Goal: Task Accomplishment & Management: Use online tool/utility

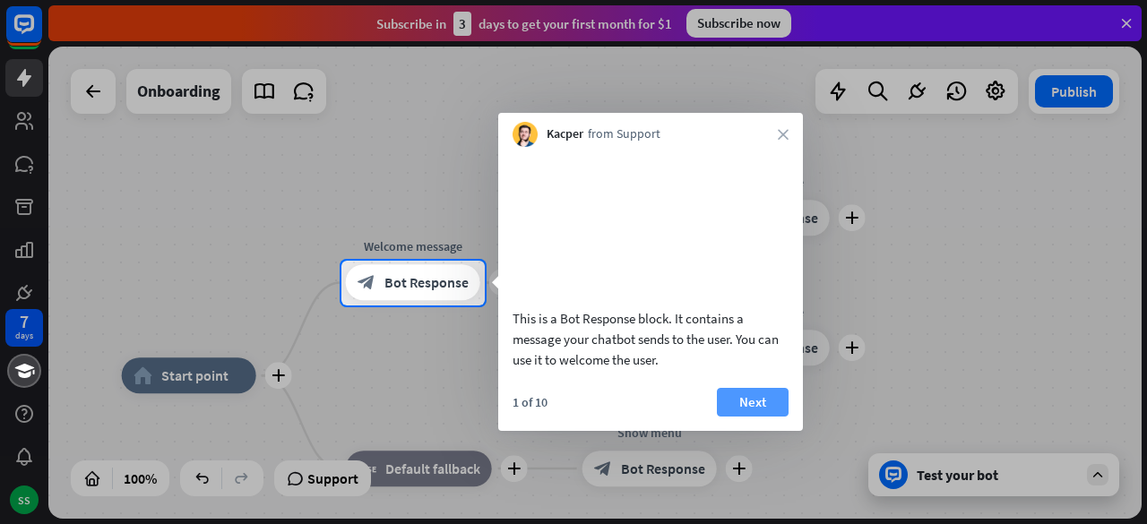
click at [747, 417] on button "Next" at bounding box center [753, 402] width 72 height 29
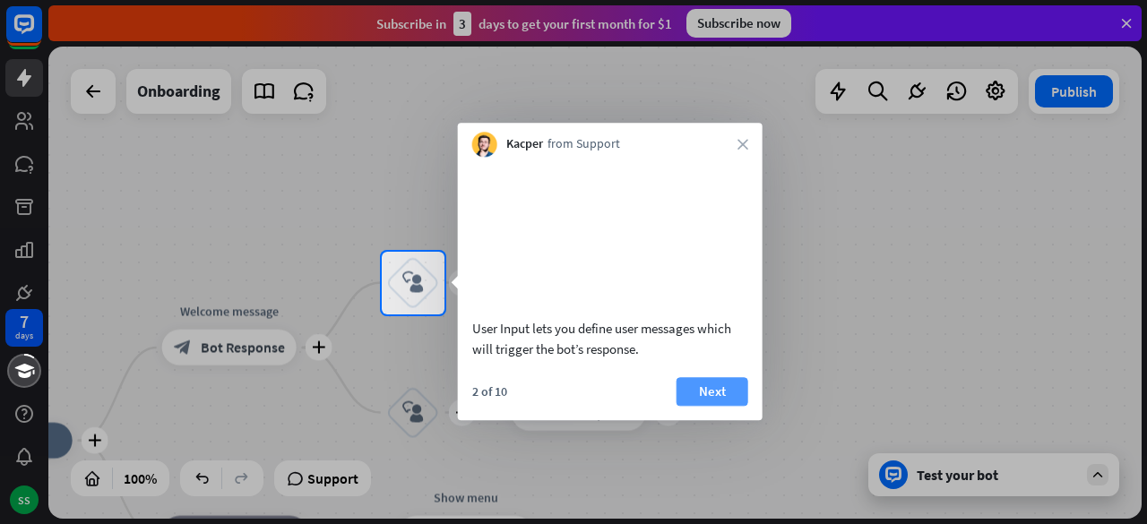
click at [734, 406] on button "Next" at bounding box center [712, 391] width 72 height 29
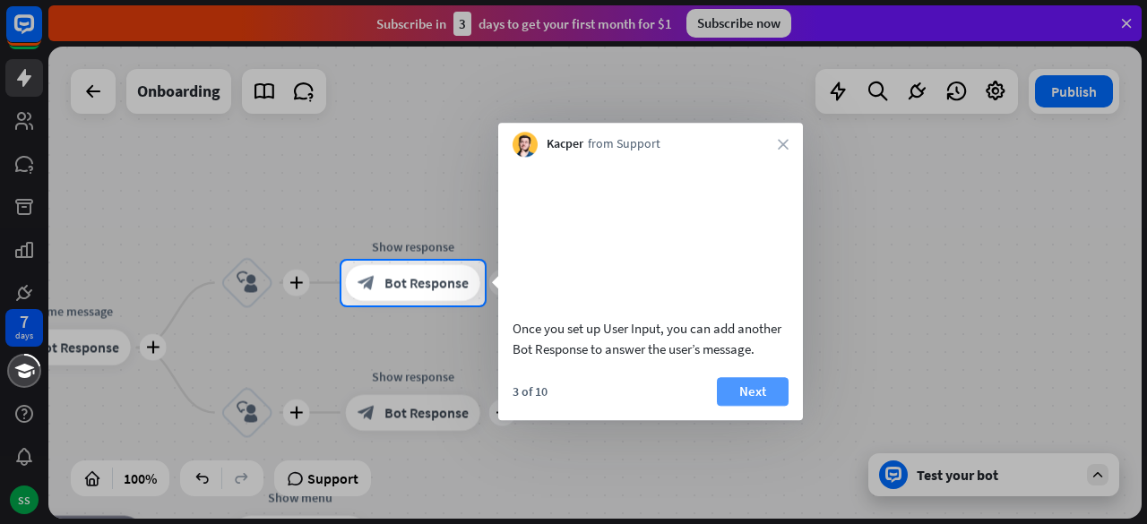
click at [745, 406] on button "Next" at bounding box center [753, 391] width 72 height 29
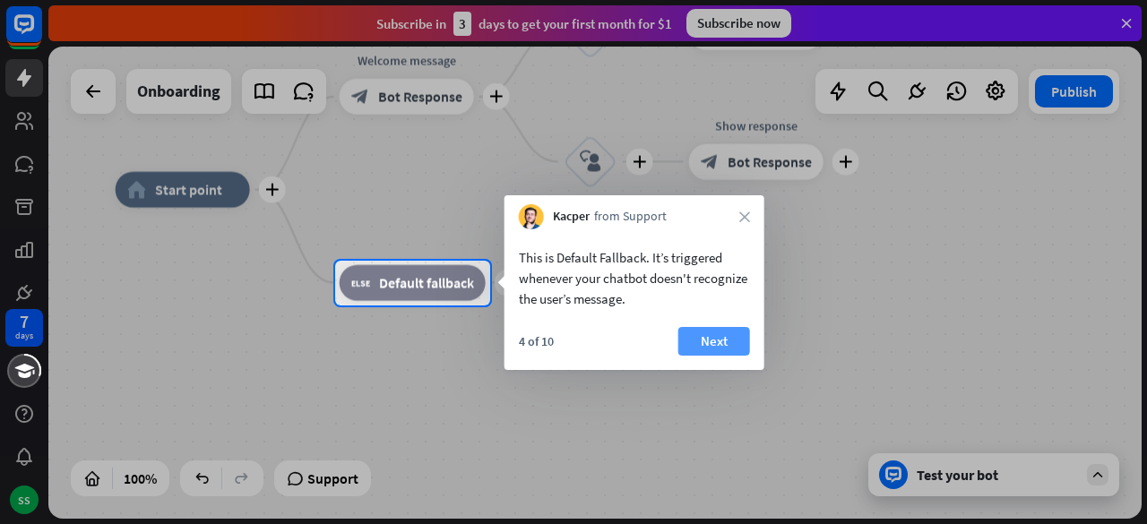
click at [708, 347] on button "Next" at bounding box center [714, 341] width 72 height 29
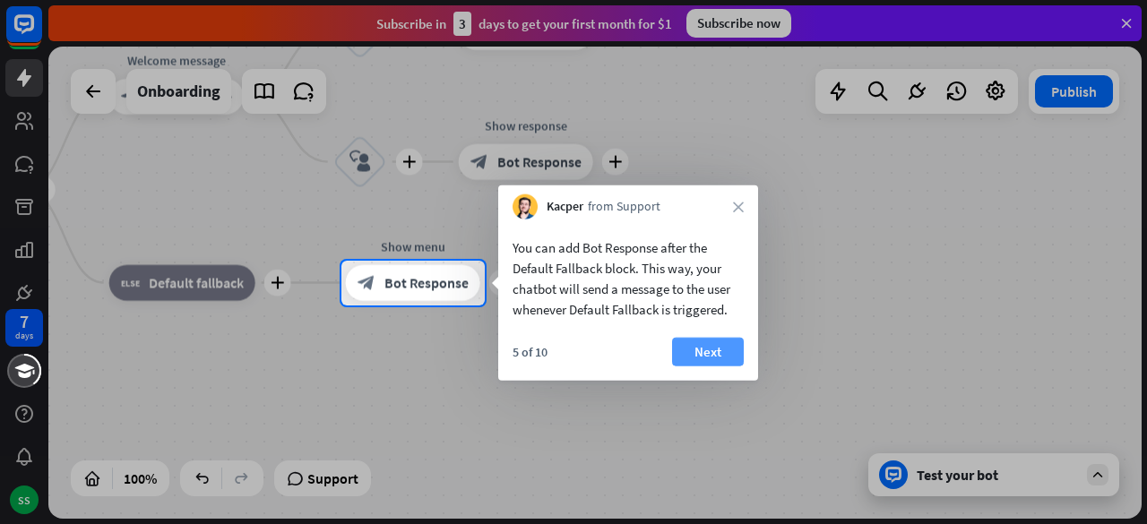
click at [713, 348] on button "Next" at bounding box center [708, 352] width 72 height 29
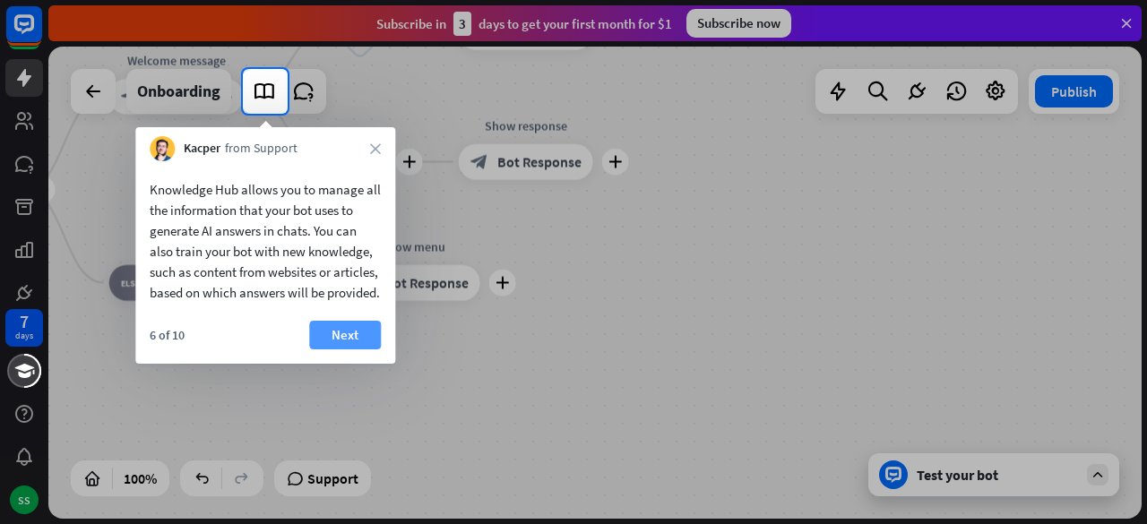
click at [348, 348] on button "Next" at bounding box center [345, 335] width 72 height 29
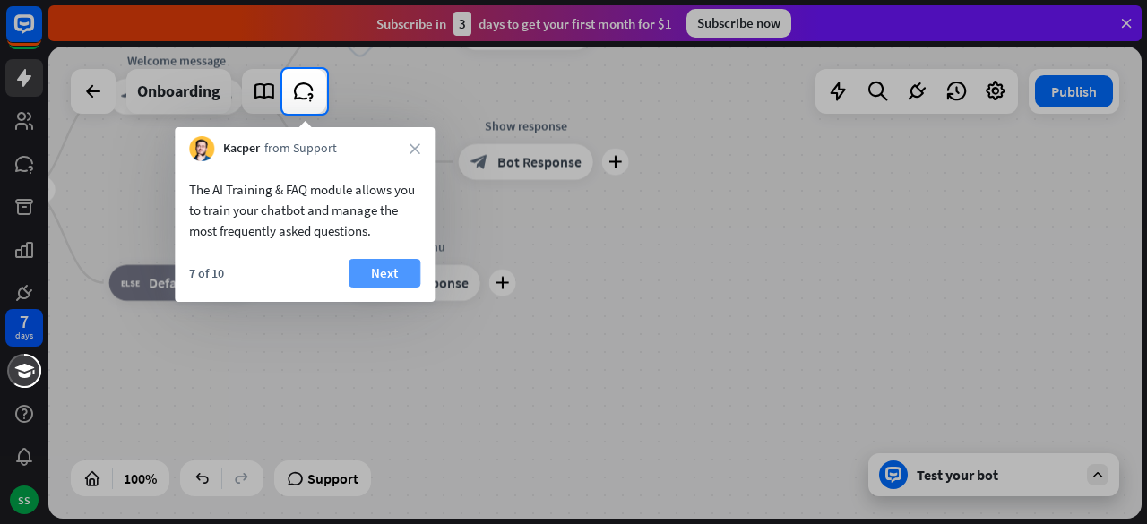
click at [391, 280] on button "Next" at bounding box center [384, 273] width 72 height 29
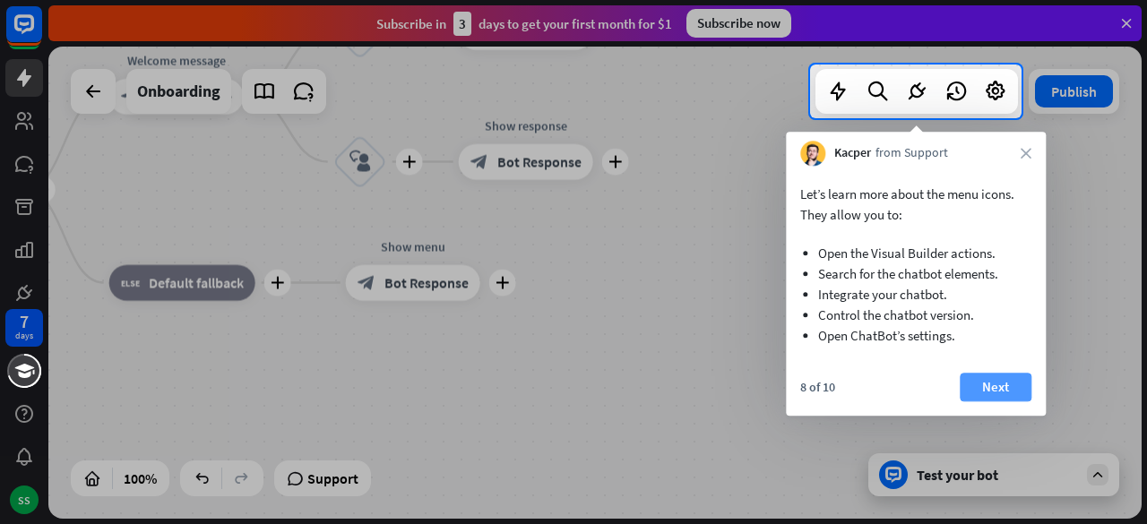
click at [1007, 387] on button "Next" at bounding box center [995, 387] width 72 height 29
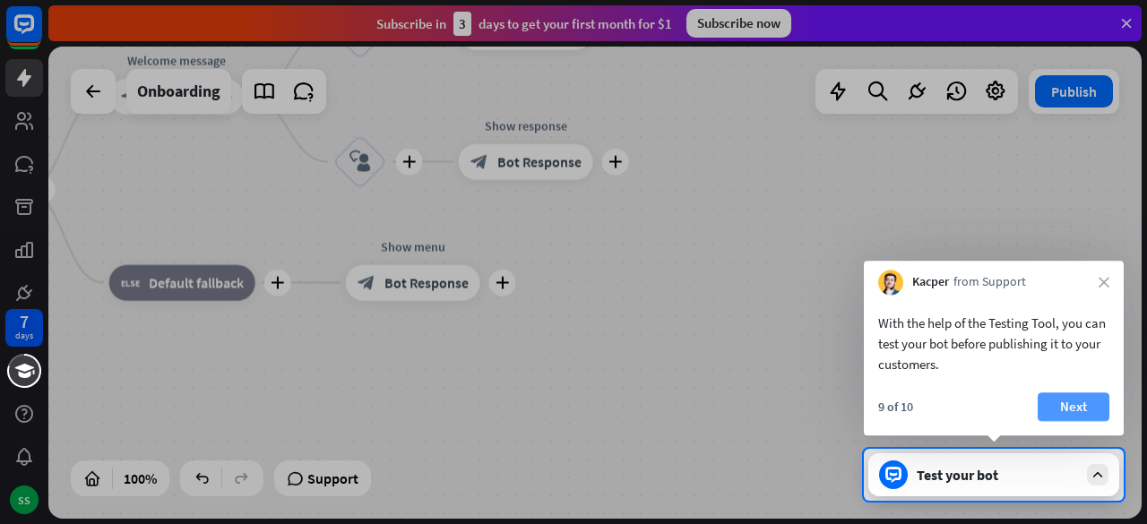
click at [1088, 406] on button "Next" at bounding box center [1073, 406] width 72 height 29
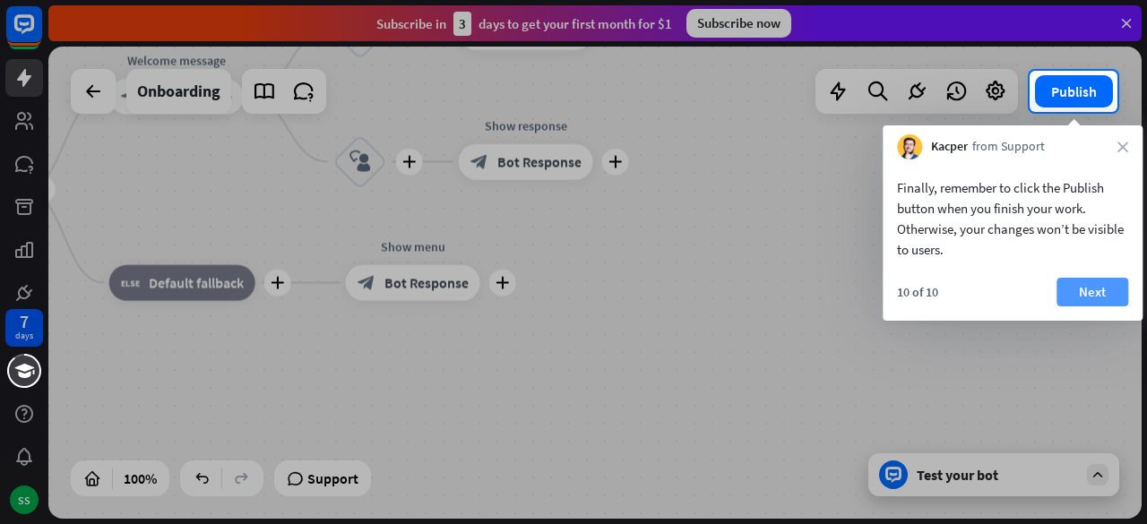
click at [1100, 295] on button "Next" at bounding box center [1092, 292] width 72 height 29
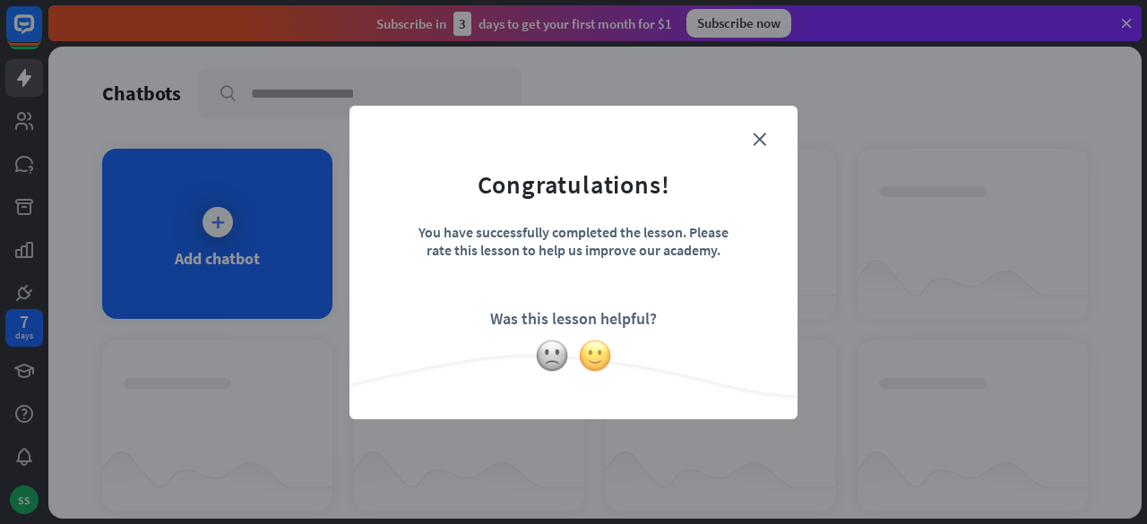
click at [604, 358] on img at bounding box center [595, 356] width 34 height 34
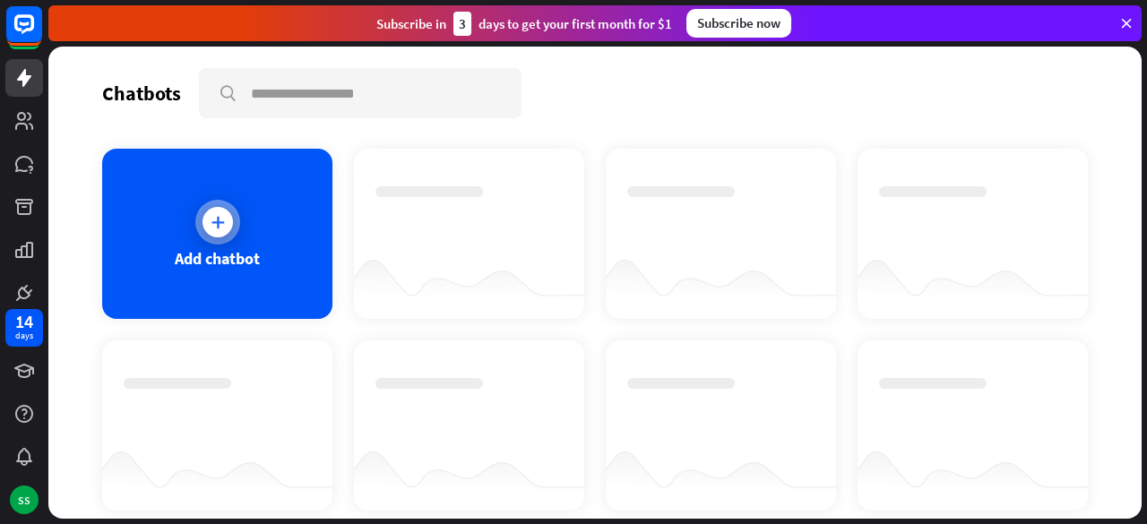
click at [217, 210] on div at bounding box center [217, 222] width 30 height 30
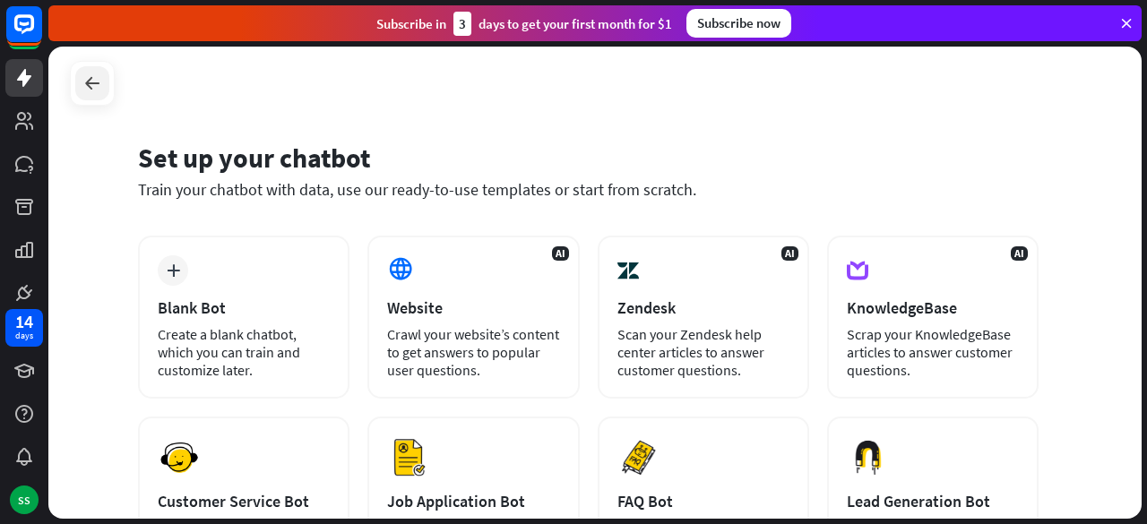
click at [90, 85] on icon at bounding box center [93, 84] width 22 height 22
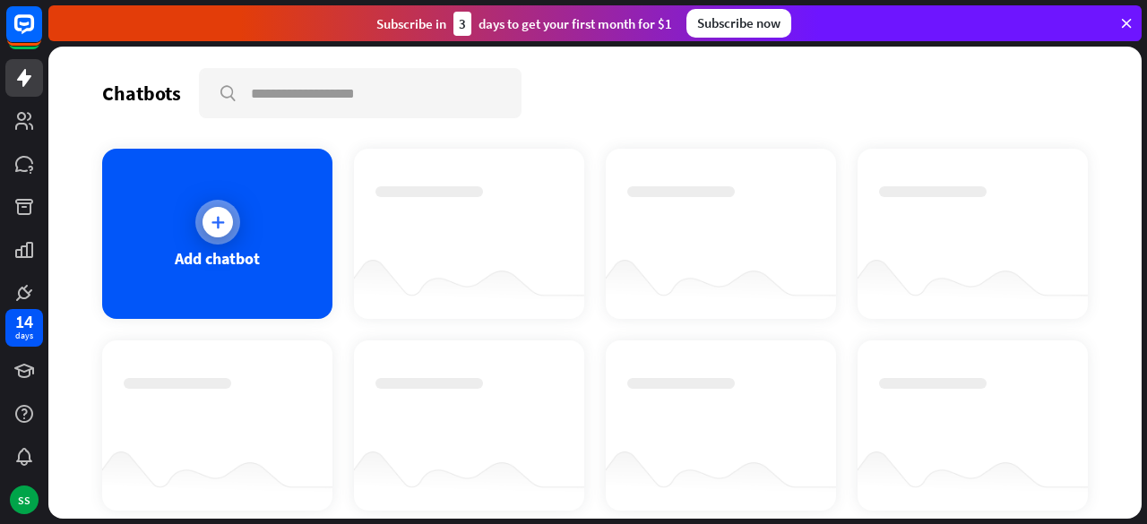
click at [228, 227] on div at bounding box center [217, 222] width 30 height 30
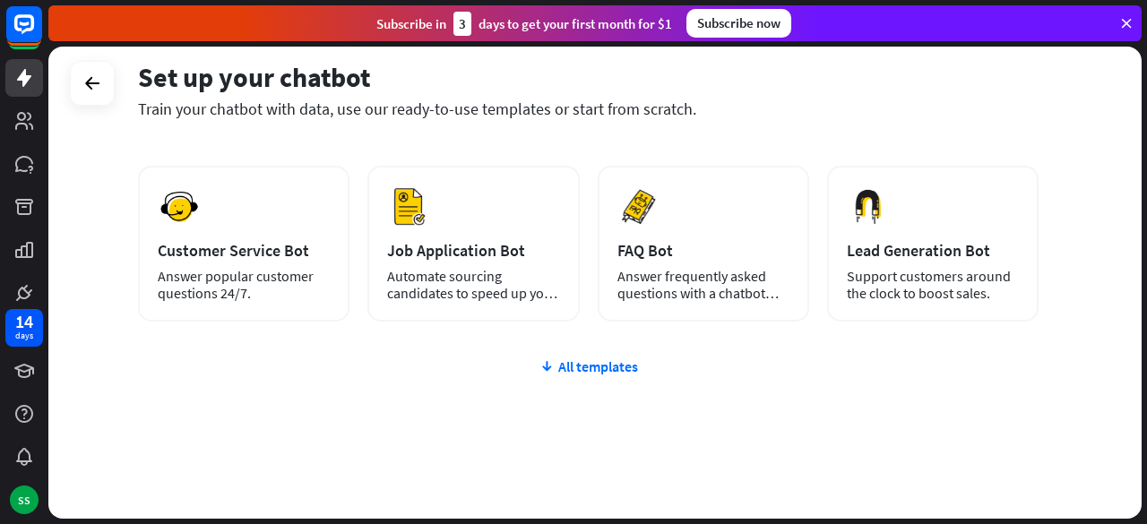
scroll to position [253, 0]
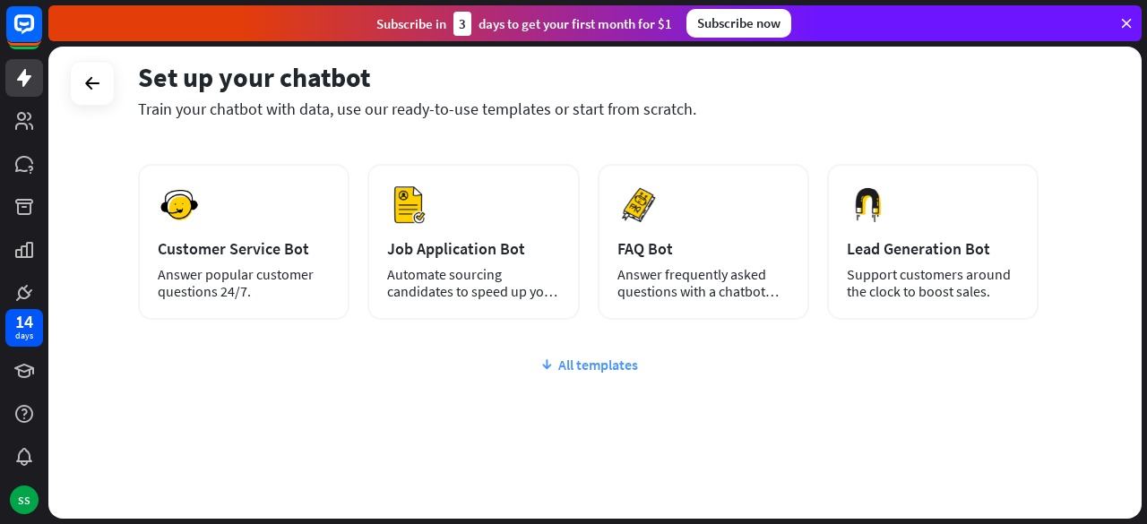
click at [569, 363] on div "All templates" at bounding box center [588, 365] width 900 height 18
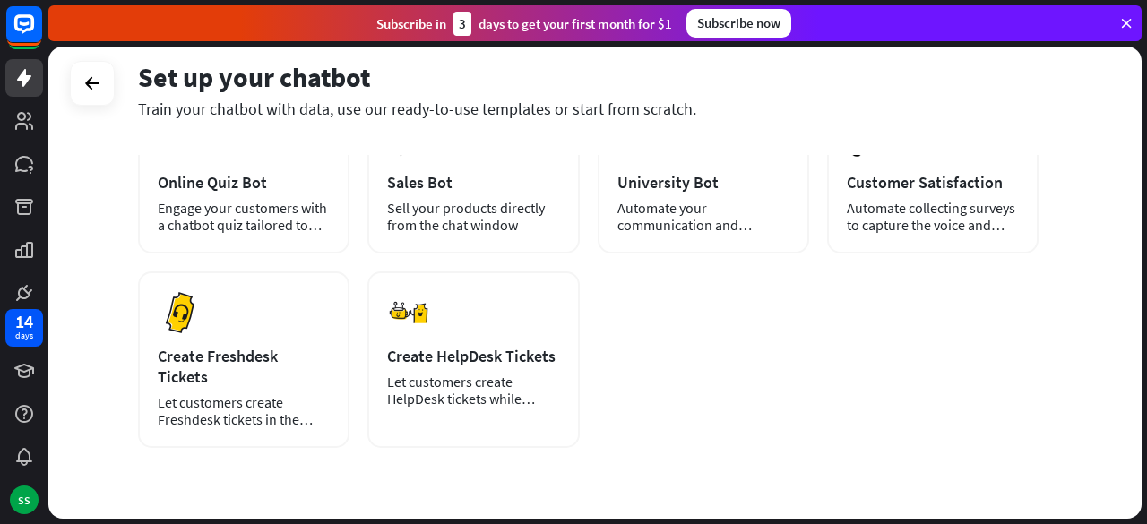
scroll to position [501, 0]
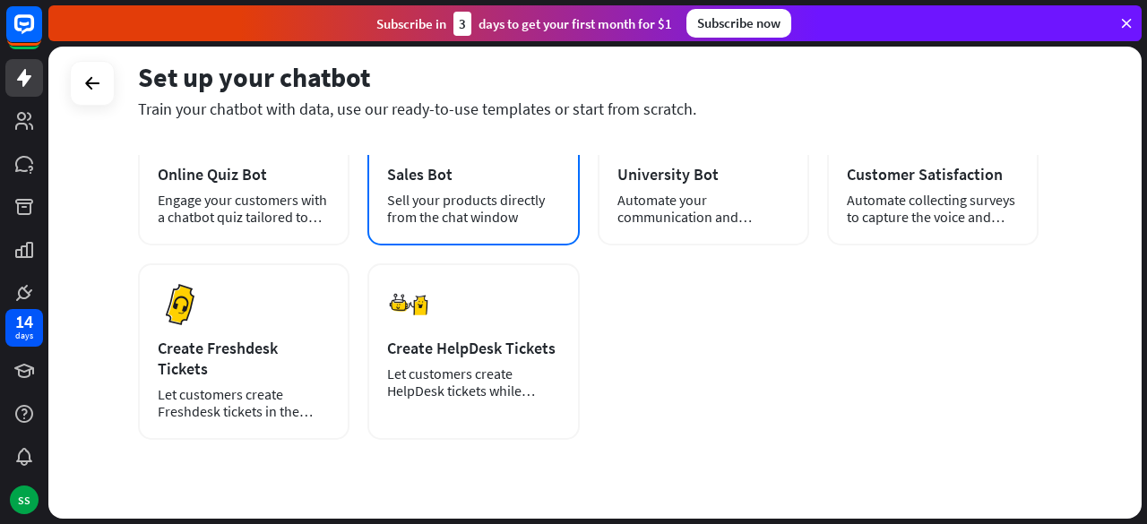
click at [448, 223] on div "Sell your products directly from the chat window" at bounding box center [473, 209] width 172 height 34
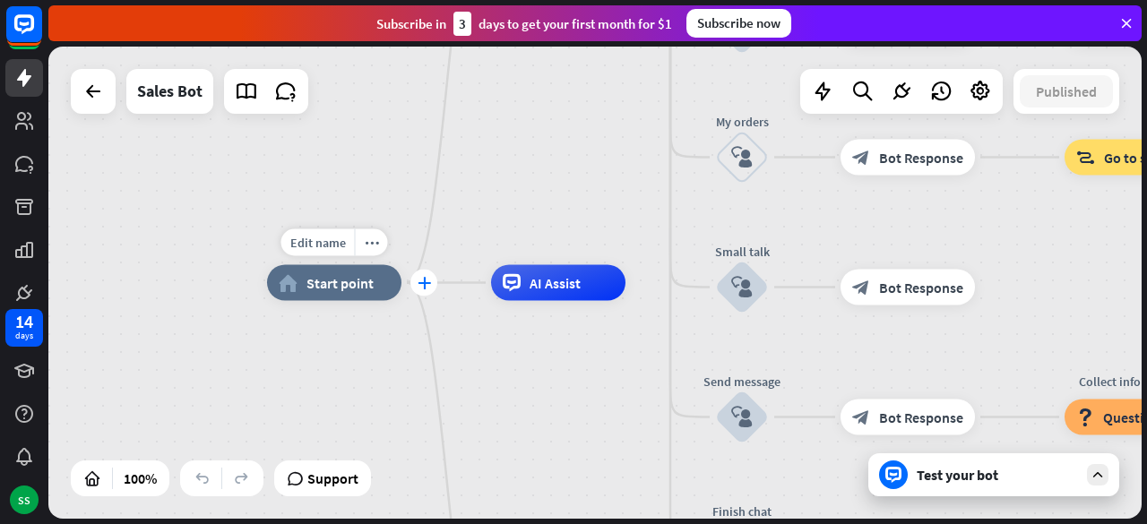
click at [423, 280] on icon "plus" at bounding box center [423, 283] width 13 height 13
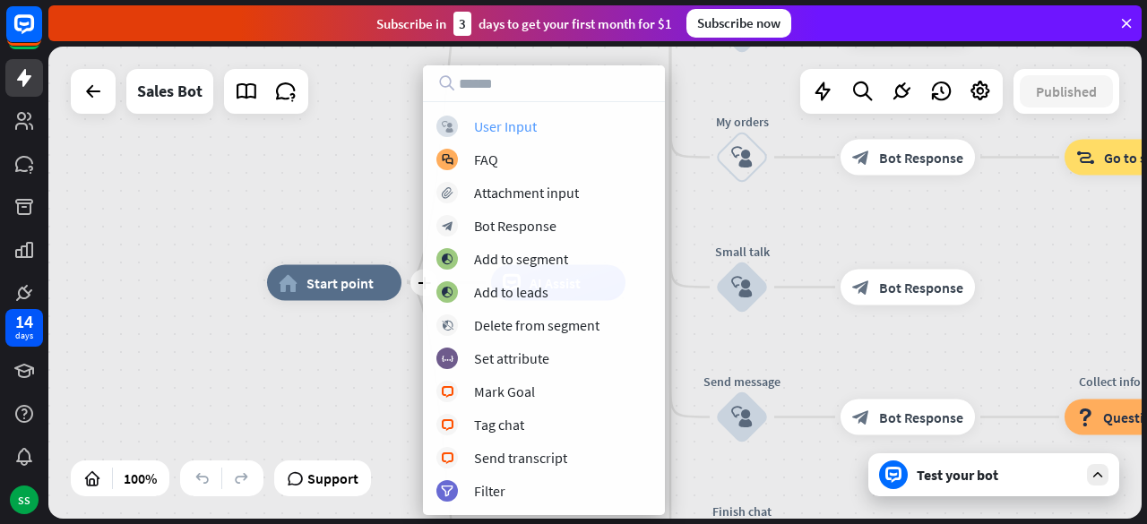
click at [574, 129] on div "block_user_input User Input" at bounding box center [543, 127] width 215 height 22
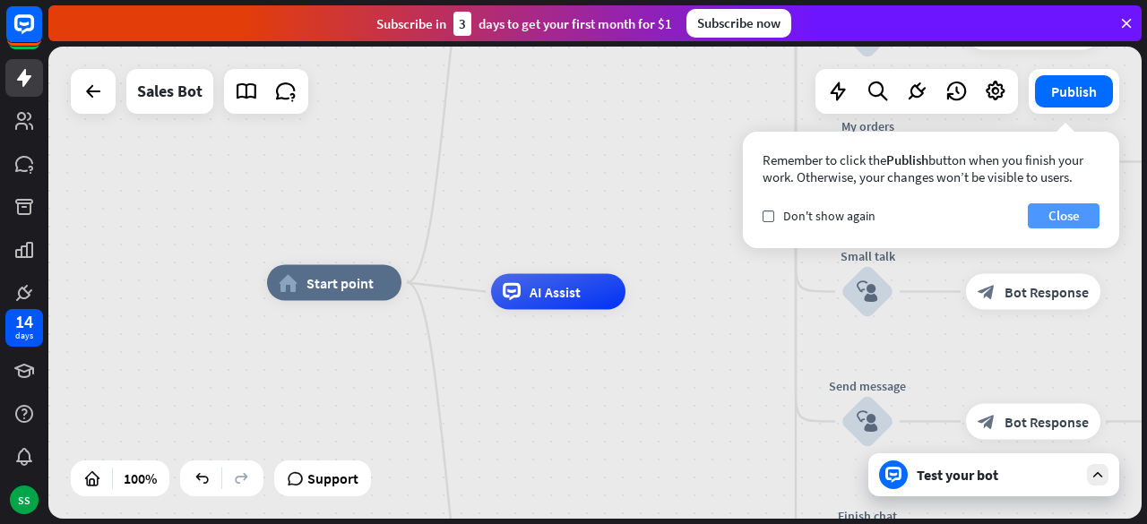
click at [1071, 212] on button "Close" at bounding box center [1064, 215] width 72 height 25
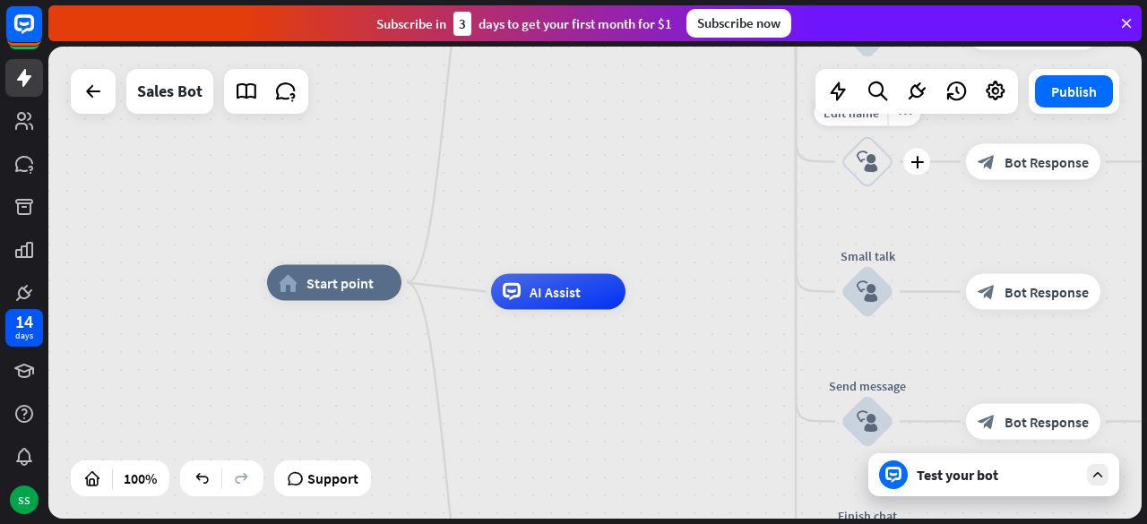
click at [879, 171] on div "block_user_input" at bounding box center [867, 162] width 54 height 54
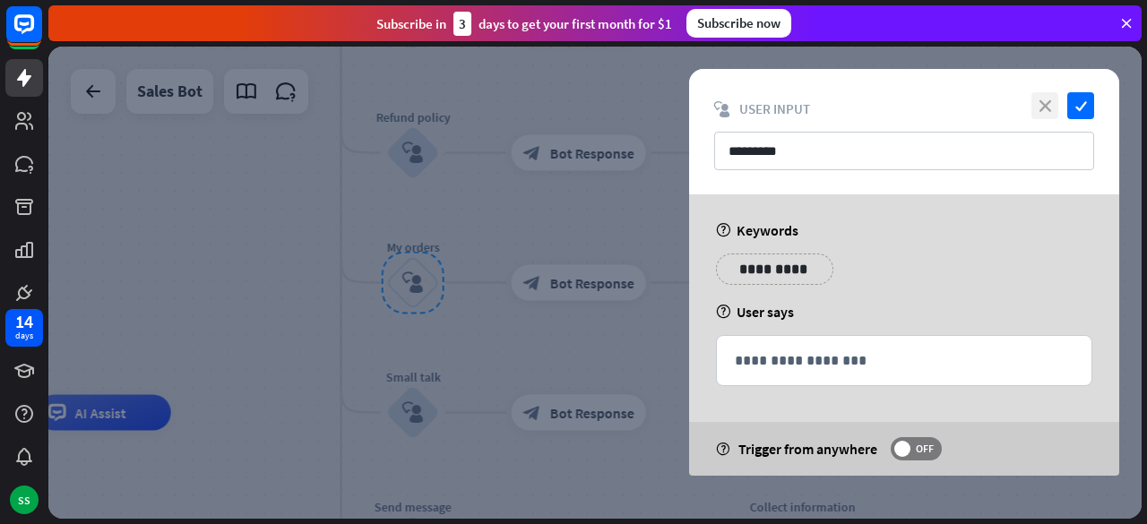
click at [1046, 103] on icon "close" at bounding box center [1044, 105] width 27 height 27
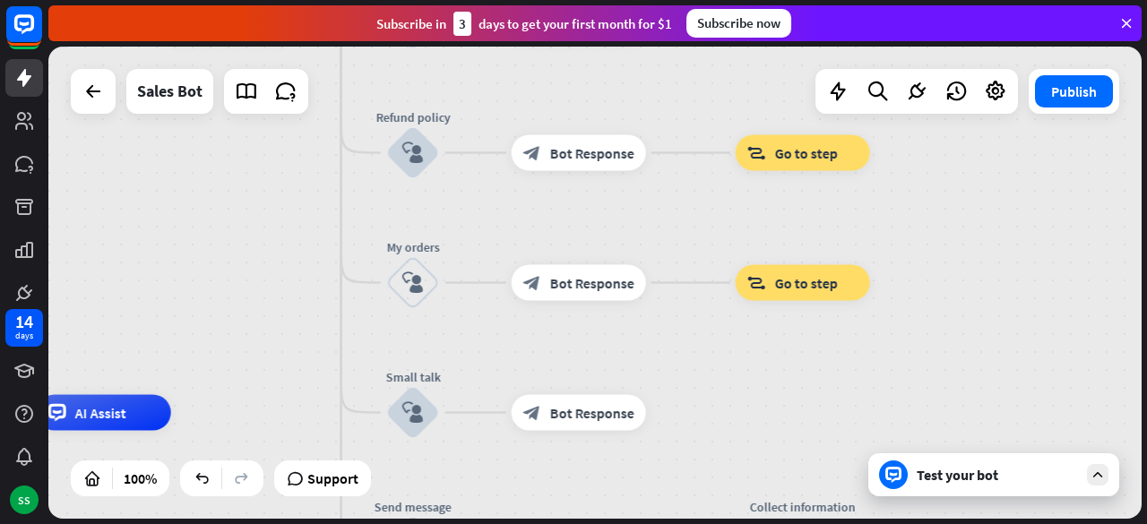
click at [1132, 24] on icon at bounding box center [1126, 23] width 16 height 16
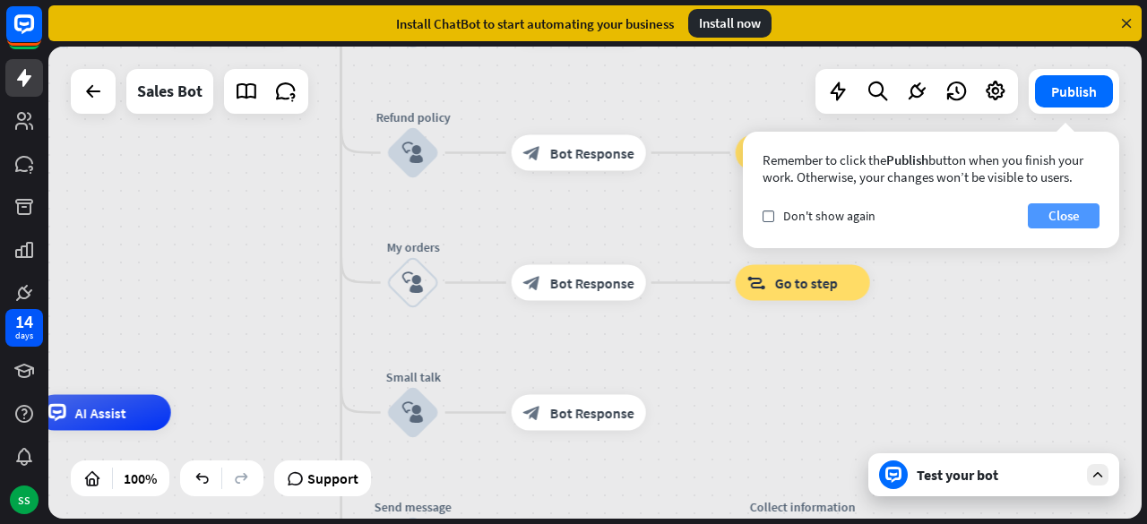
click at [1050, 212] on button "Close" at bounding box center [1064, 215] width 72 height 25
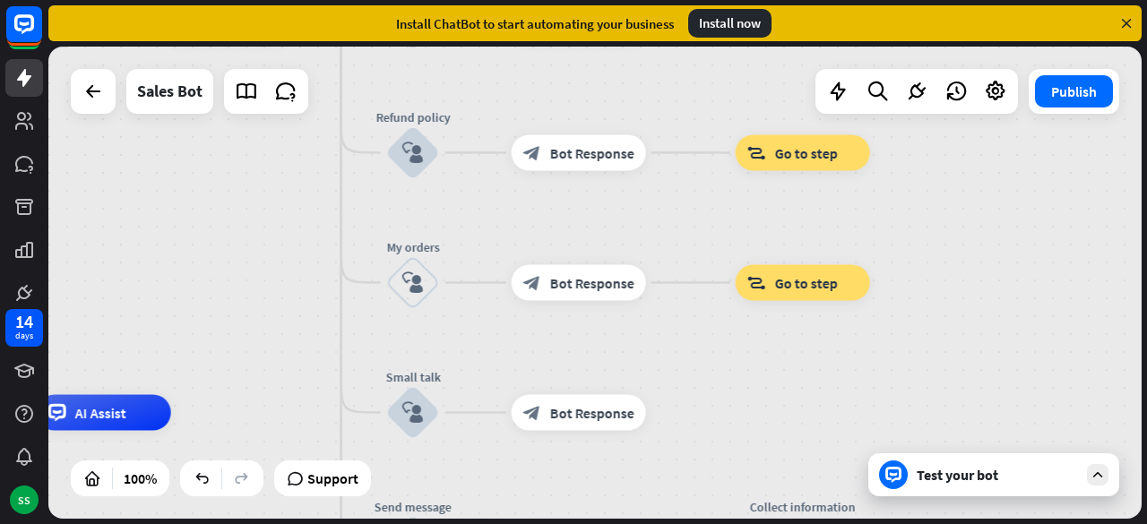
click at [1126, 21] on icon at bounding box center [1126, 23] width 16 height 16
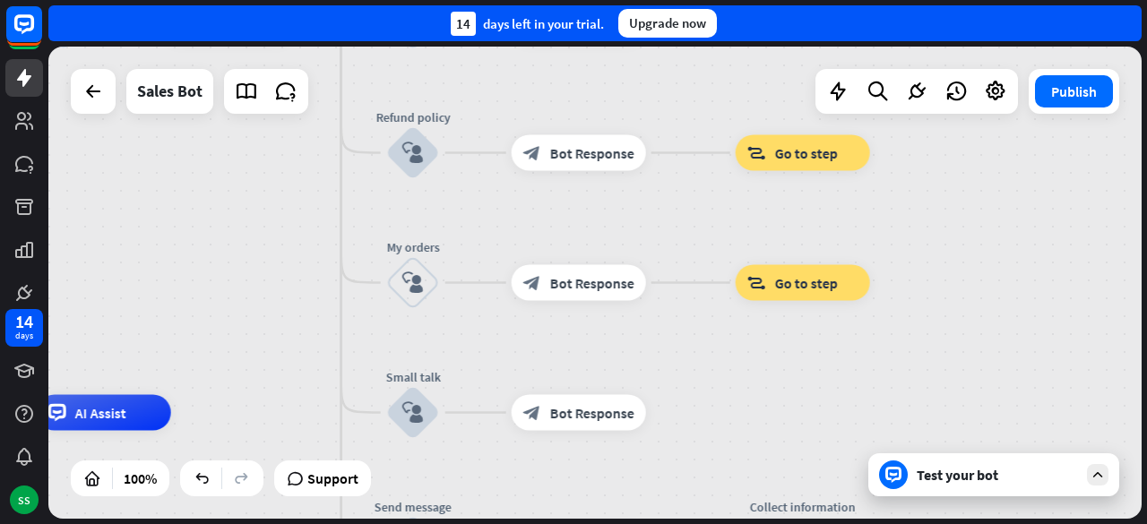
click at [1098, 476] on icon at bounding box center [1097, 475] width 16 height 16
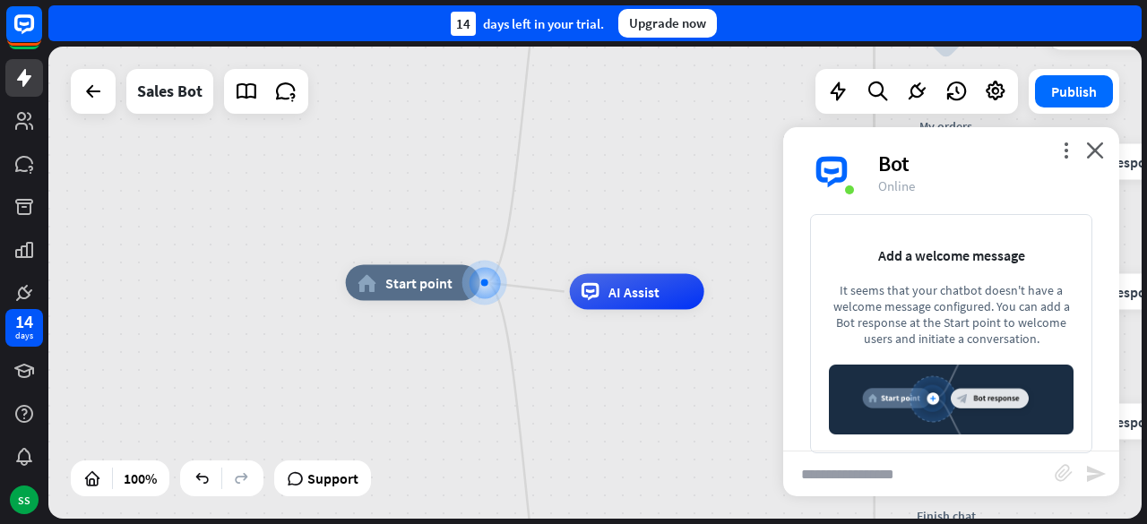
click at [892, 469] on input "text" at bounding box center [918, 474] width 271 height 45
click at [1093, 157] on icon "close" at bounding box center [1095, 150] width 18 height 17
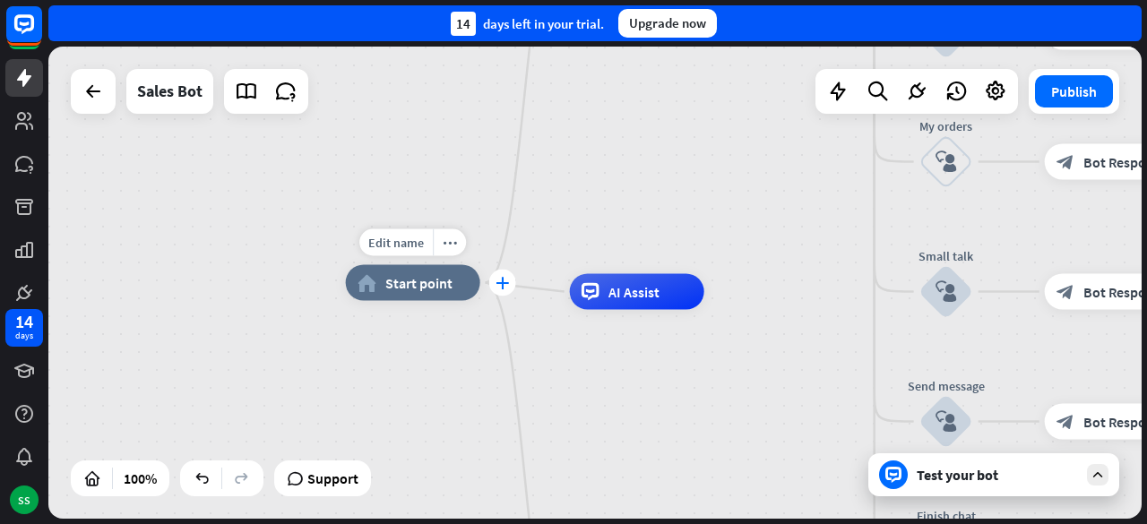
click at [510, 288] on div "plus" at bounding box center [502, 283] width 27 height 27
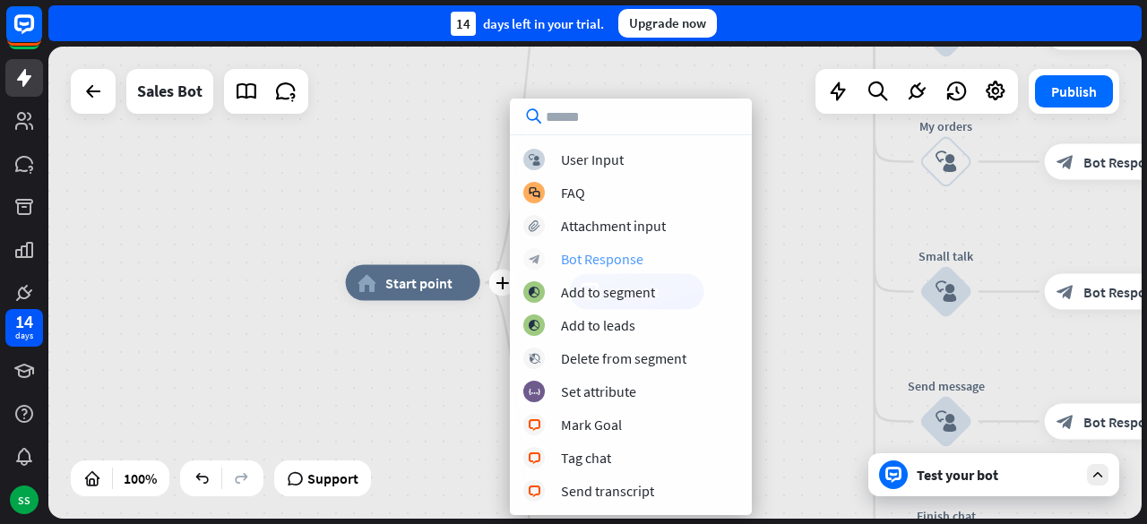
click at [636, 257] on div "Bot Response" at bounding box center [602, 259] width 82 height 18
